Goal: Ask a question

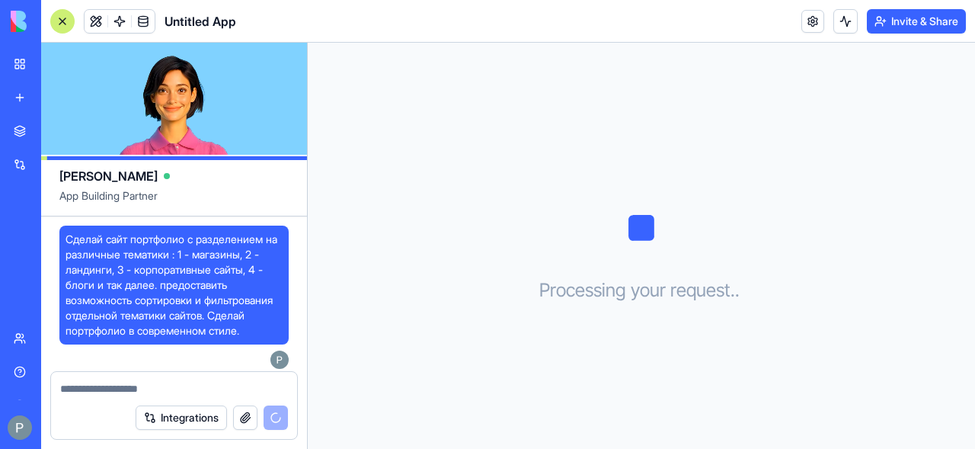
scroll to position [6, 0]
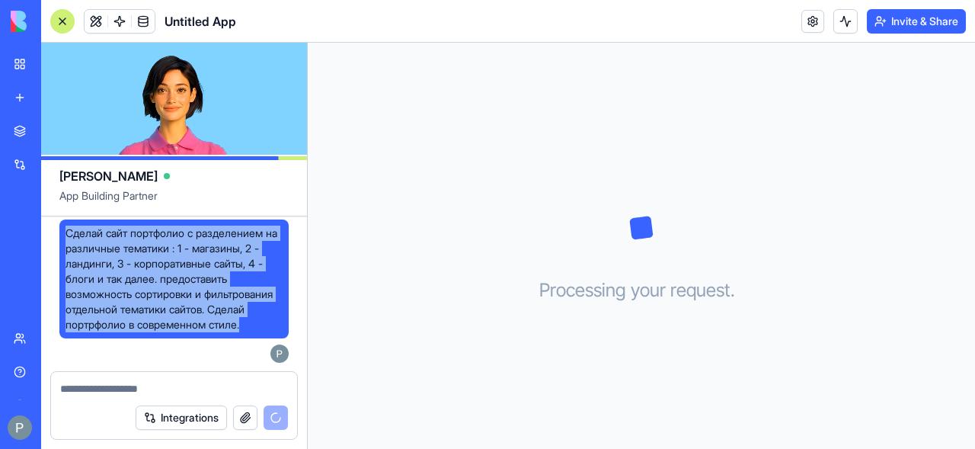
drag, startPoint x: 66, startPoint y: 232, endPoint x: 254, endPoint y: 345, distance: 219.3
click at [254, 332] on span "Сделай сайт портфолио с разделением на различные тематики : 1 - магазины, 2 - л…" at bounding box center [173, 278] width 217 height 107
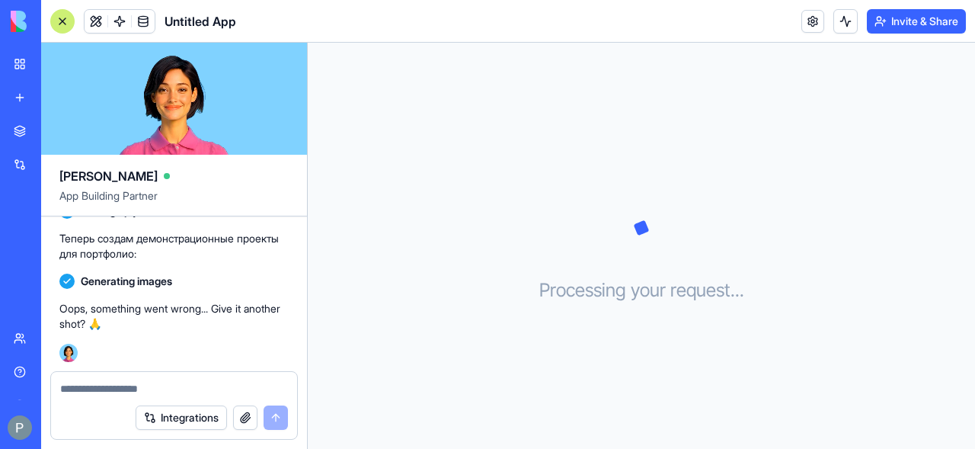
scroll to position [378, 0]
click at [244, 417] on button "button" at bounding box center [245, 417] width 24 height 24
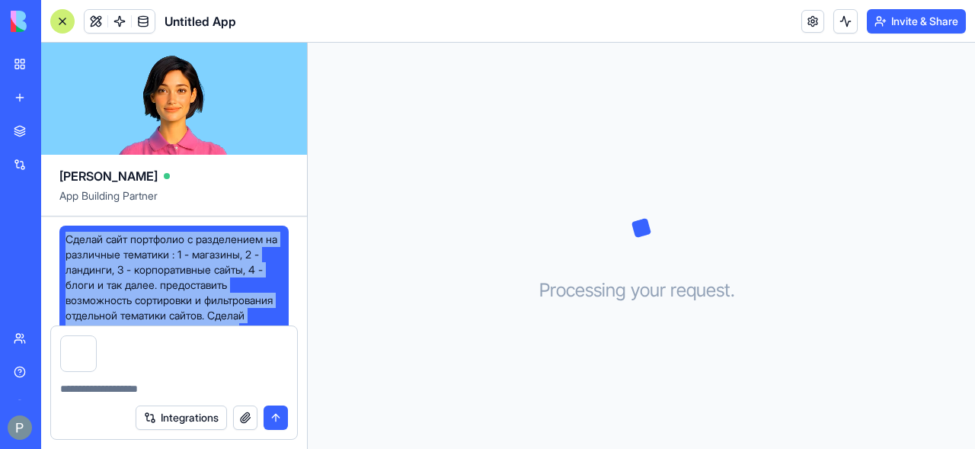
scroll to position [76, 0]
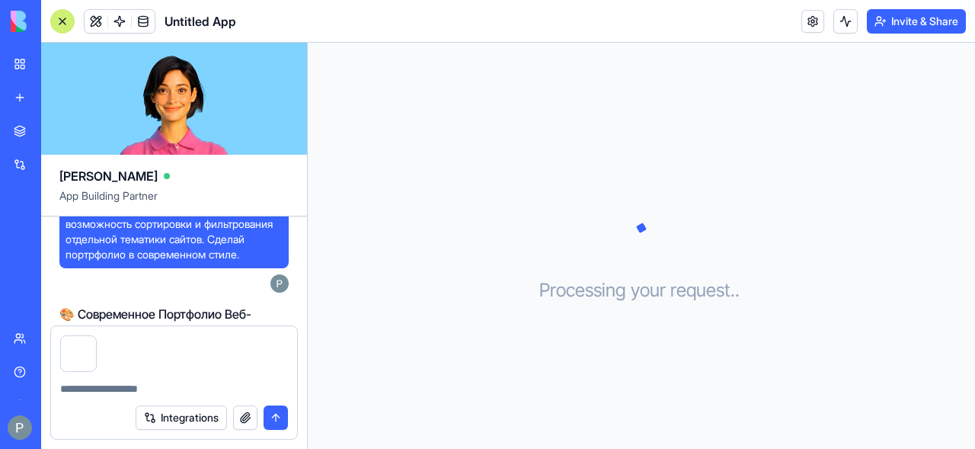
click at [78, 392] on textarea at bounding box center [174, 388] width 228 height 15
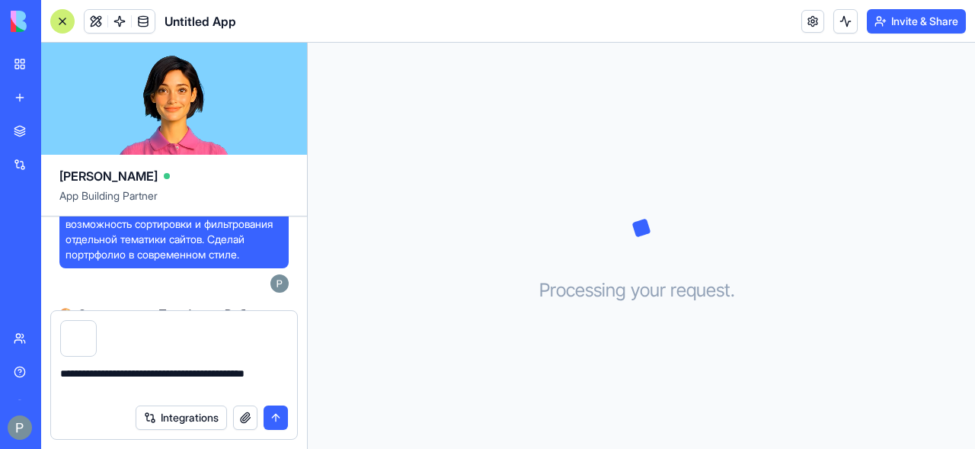
type textarea "**********"
click at [194, 415] on button "Integrations" at bounding box center [181, 417] width 91 height 24
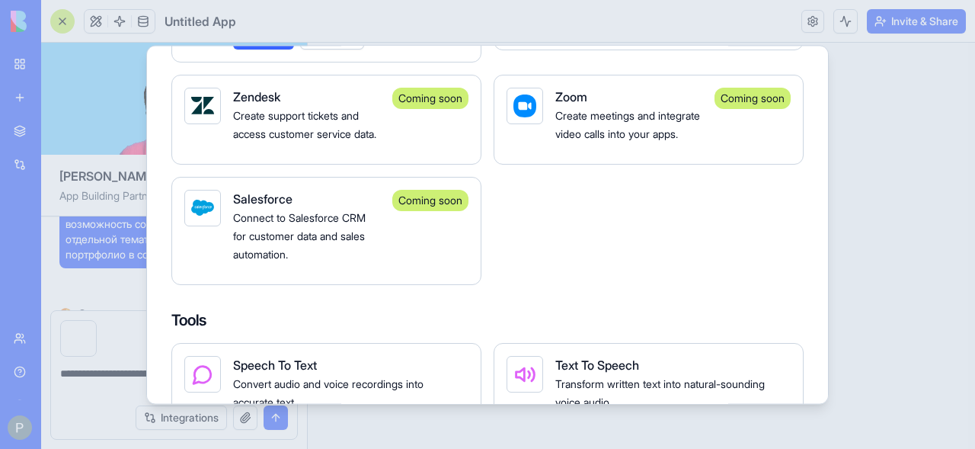
scroll to position [1904, 0]
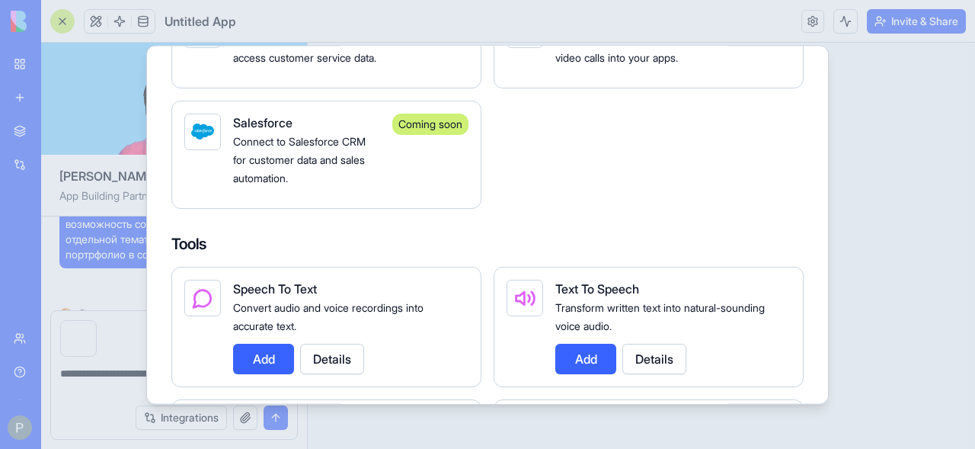
click at [896, 247] on div at bounding box center [487, 224] width 975 height 449
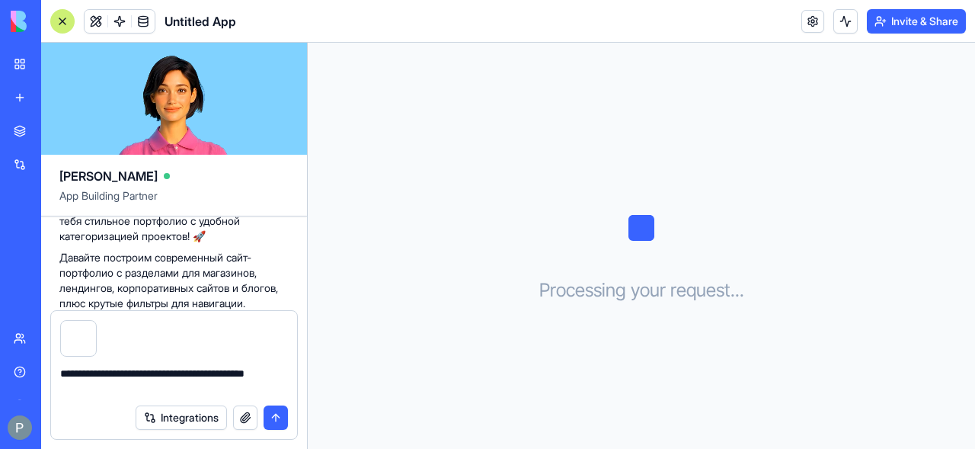
scroll to position [439, 0]
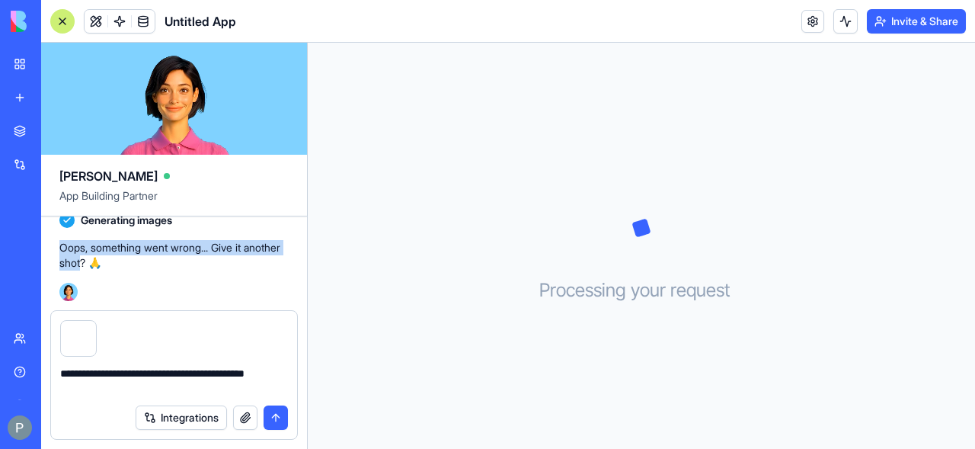
drag, startPoint x: 60, startPoint y: 245, endPoint x: 124, endPoint y: 273, distance: 69.9
click at [124, 273] on div "Oops, something went wrong... Give it another shot? 🙏" at bounding box center [173, 255] width 229 height 43
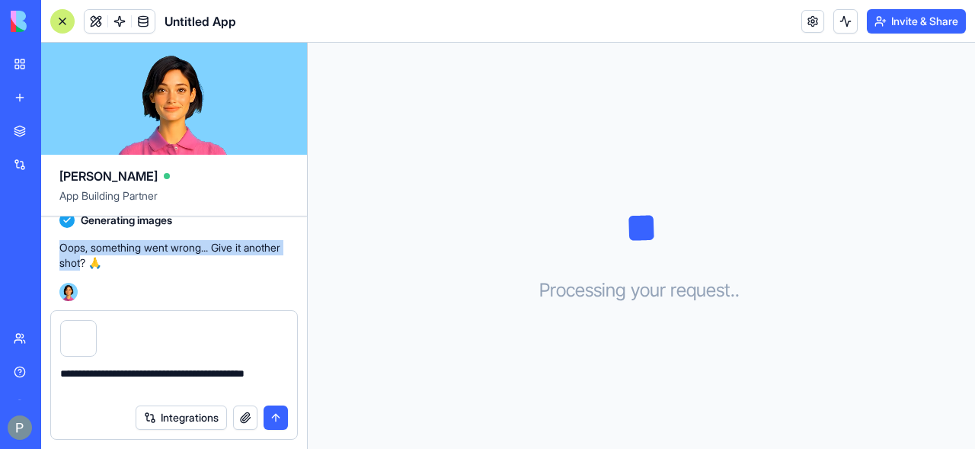
click at [276, 417] on button "submit" at bounding box center [275, 417] width 24 height 24
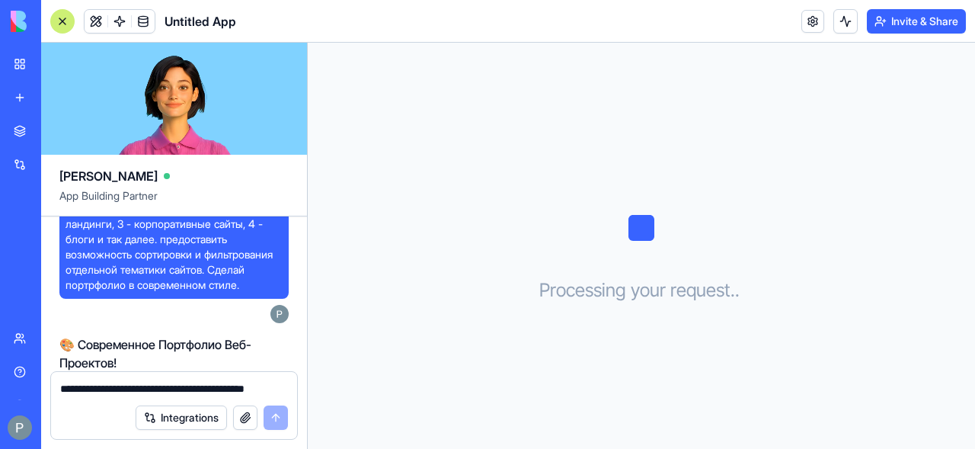
scroll to position [0, 0]
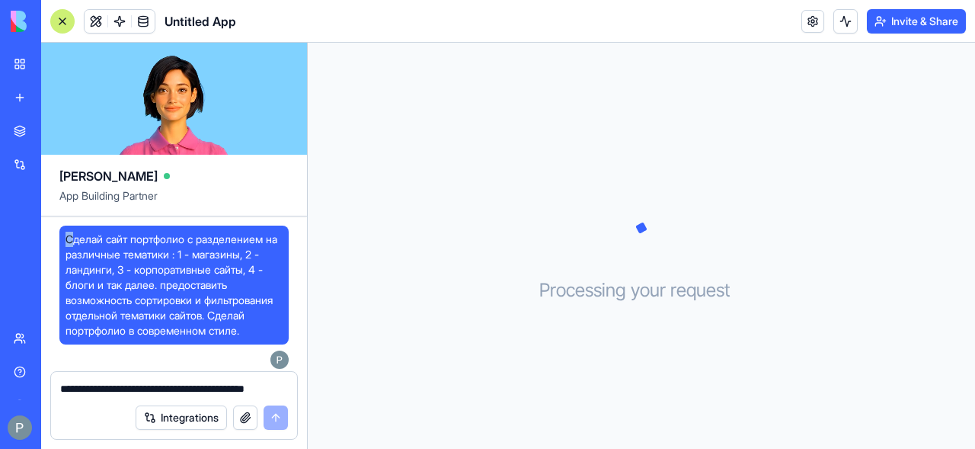
click at [70, 244] on span "Сделай сайт портфолио с разделением на различные тематики : 1 - магазины, 2 - л…" at bounding box center [173, 285] width 217 height 107
click at [112, 286] on span "Сделай сайт портфолио с разделением на различные тематики : 1 - магазины, 2 - л…" at bounding box center [173, 285] width 217 height 107
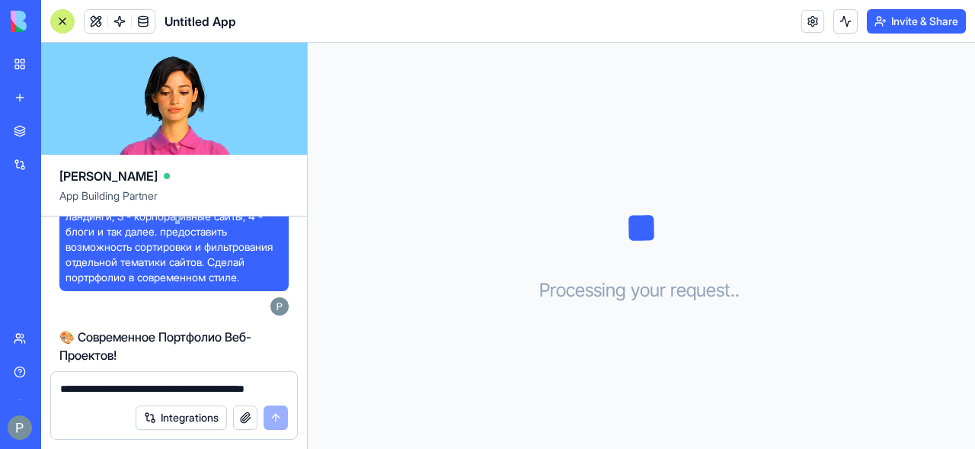
scroll to position [81, 0]
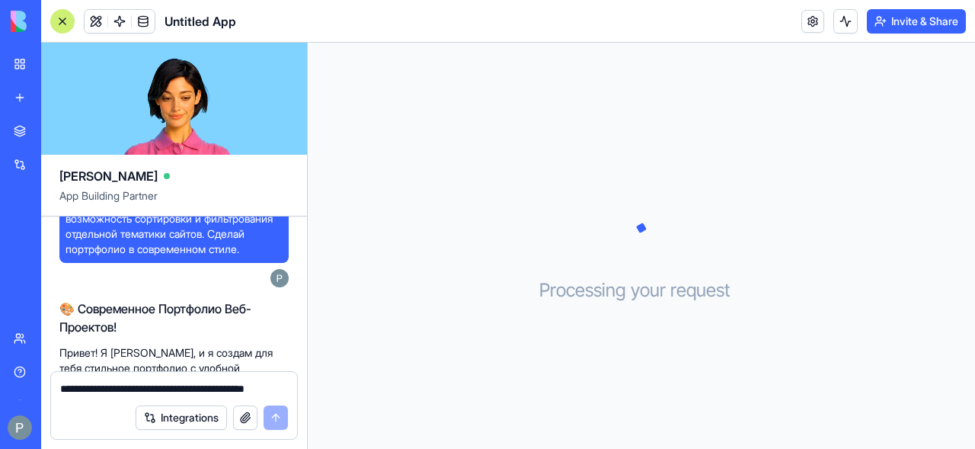
click at [270, 287] on img at bounding box center [279, 278] width 18 height 18
click at [243, 257] on span "Сделай сайт портфолио с разделением на различные тематики : 1 - магазины, 2 - л…" at bounding box center [173, 203] width 217 height 107
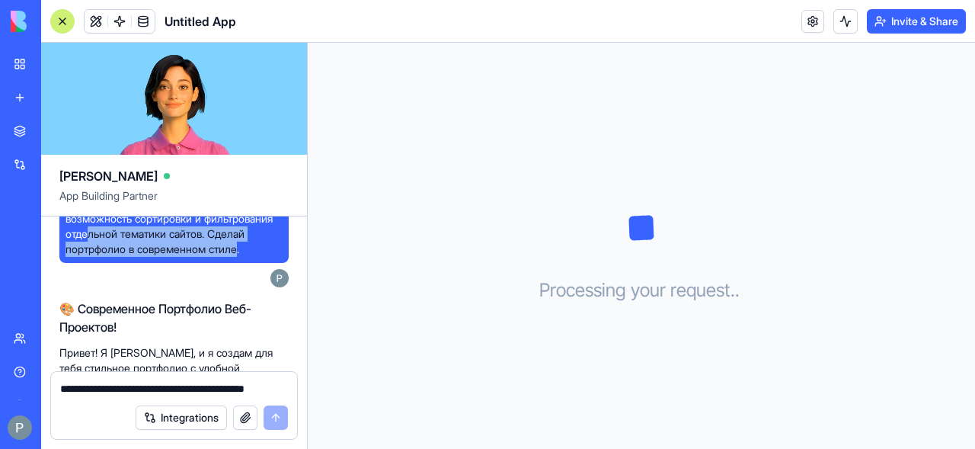
drag, startPoint x: 246, startPoint y: 262, endPoint x: 90, endPoint y: 246, distance: 156.9
click at [90, 246] on span "Сделай сайт портфолио с разделением на различные тематики : 1 - магазины, 2 - л…" at bounding box center [173, 203] width 217 height 107
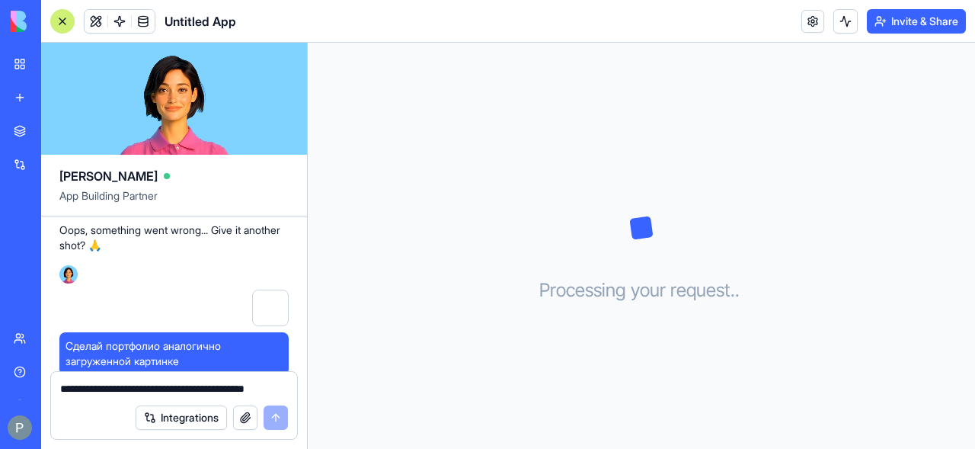
scroll to position [503, 0]
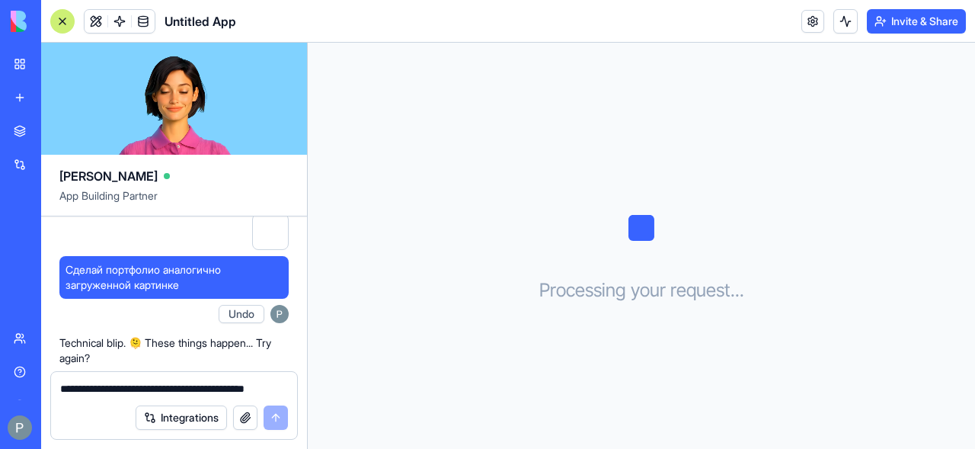
click at [225, 323] on button "Undo" at bounding box center [242, 314] width 46 height 18
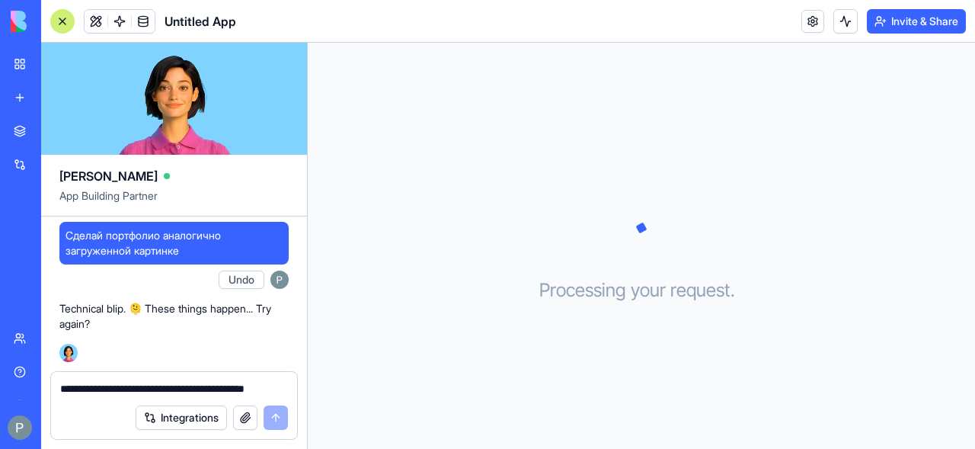
click at [69, 388] on textarea "**********" at bounding box center [174, 388] width 228 height 15
type textarea "**********"
click at [279, 419] on button "submit" at bounding box center [275, 417] width 24 height 24
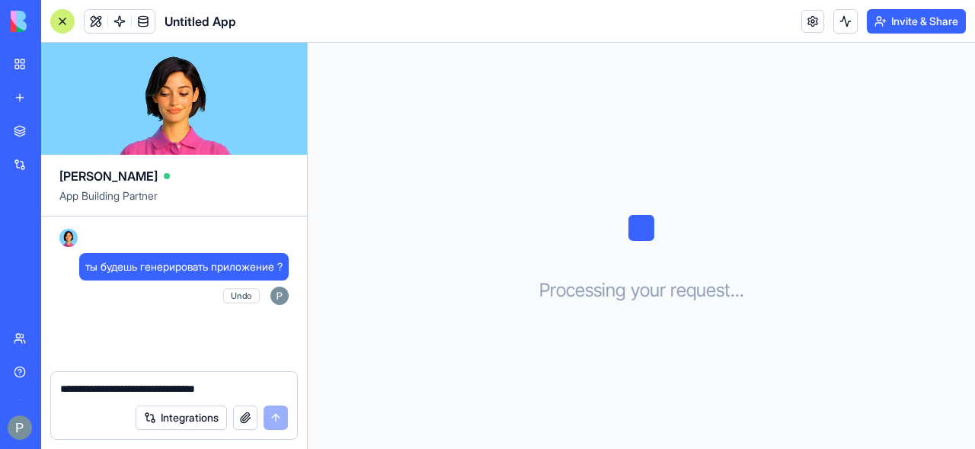
scroll to position [725, 0]
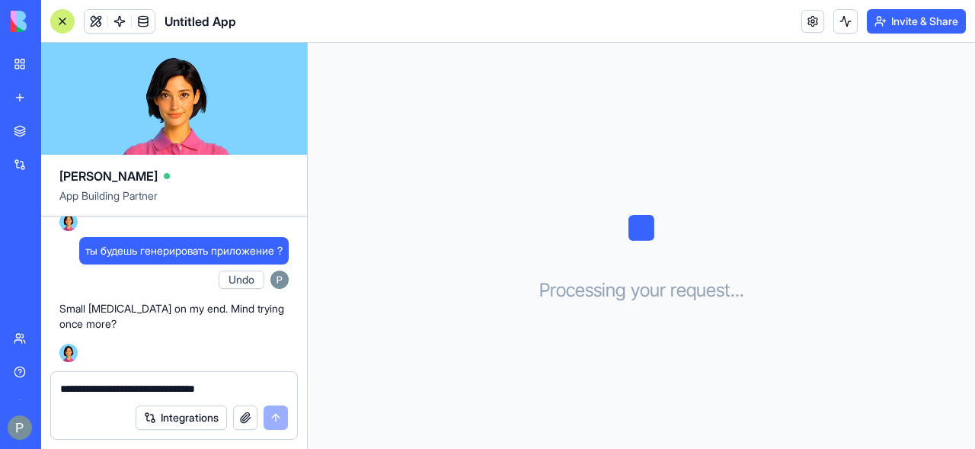
click at [198, 171] on div "[PERSON_NAME]" at bounding box center [173, 170] width 229 height 30
click at [216, 206] on span "App Building Partner" at bounding box center [173, 201] width 229 height 27
